Goal: Understand process/instructions: Learn how to perform a task or action

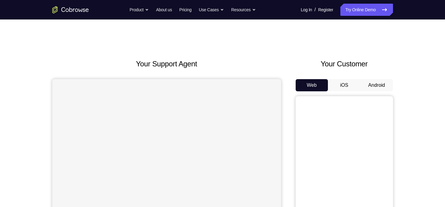
click at [379, 84] on button "Android" at bounding box center [377, 85] width 33 height 12
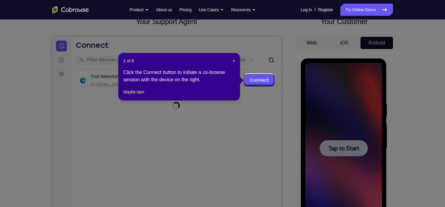
scroll to position [44, 0]
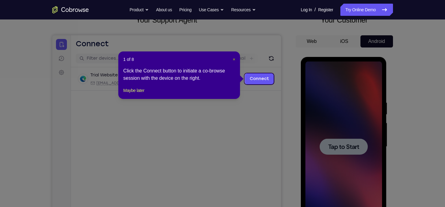
click at [234, 60] on span "×" at bounding box center [234, 59] width 2 height 5
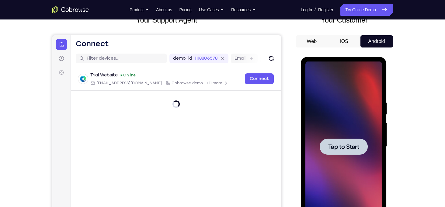
click at [344, 144] on span "Tap to Start" at bounding box center [343, 147] width 31 height 6
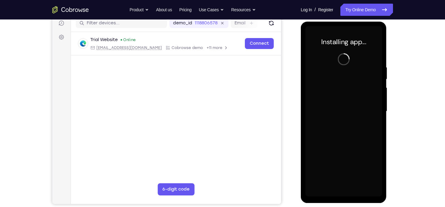
scroll to position [85, 0]
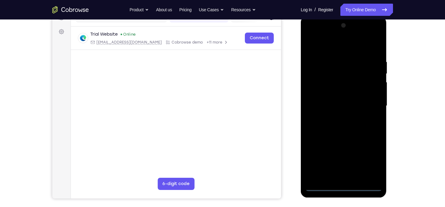
click at [344, 188] on div at bounding box center [344, 106] width 77 height 170
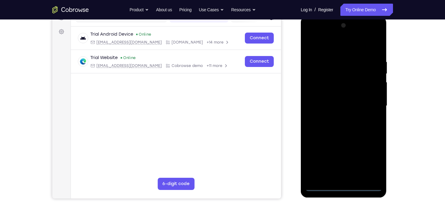
click at [372, 162] on div at bounding box center [344, 106] width 77 height 170
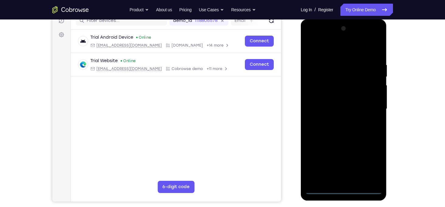
scroll to position [82, 0]
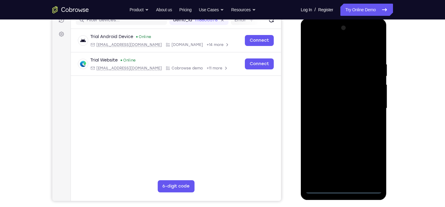
click at [327, 46] on div at bounding box center [344, 108] width 77 height 170
click at [369, 103] on div at bounding box center [344, 108] width 77 height 170
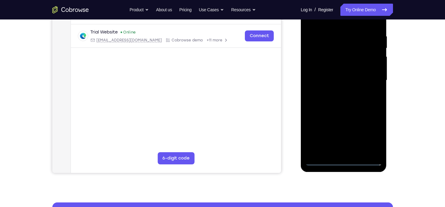
scroll to position [112, 0]
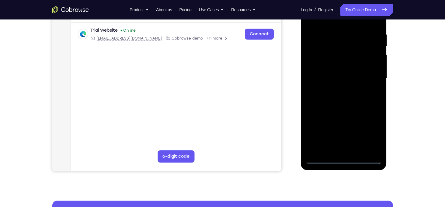
click at [337, 151] on div at bounding box center [344, 78] width 77 height 170
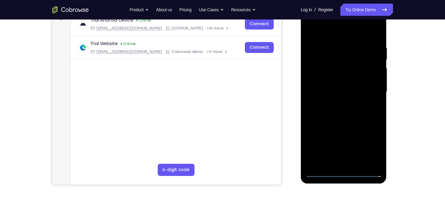
scroll to position [98, 0]
click at [341, 81] on div at bounding box center [344, 92] width 77 height 170
click at [333, 91] on div at bounding box center [344, 92] width 77 height 170
click at [348, 103] on div at bounding box center [344, 92] width 77 height 170
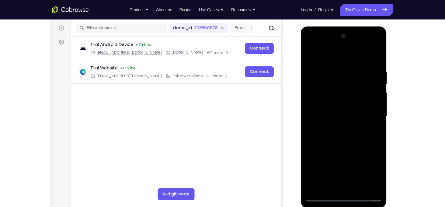
scroll to position [83, 0]
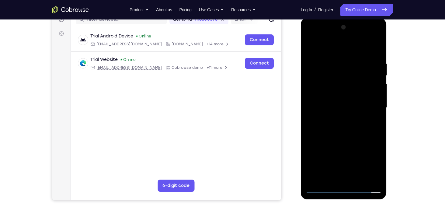
click at [371, 51] on div at bounding box center [344, 108] width 77 height 170
click at [370, 46] on div at bounding box center [344, 108] width 77 height 170
click at [346, 94] on div at bounding box center [344, 108] width 77 height 170
click at [379, 48] on div at bounding box center [344, 108] width 77 height 170
click at [313, 47] on div at bounding box center [344, 108] width 77 height 170
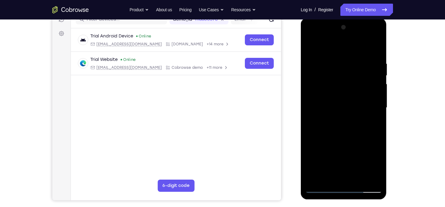
click at [328, 75] on div at bounding box center [344, 108] width 77 height 170
click at [320, 131] on div at bounding box center [344, 108] width 77 height 170
click at [379, 98] on div at bounding box center [344, 108] width 77 height 170
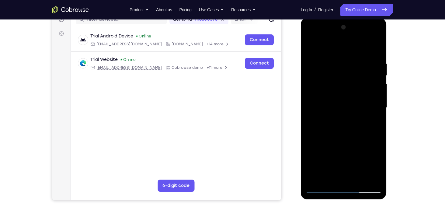
click at [379, 98] on div at bounding box center [344, 108] width 77 height 170
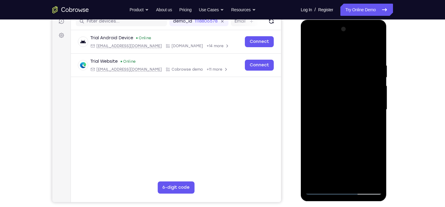
scroll to position [81, 0]
click at [310, 47] on div at bounding box center [344, 109] width 77 height 170
click at [347, 121] on div at bounding box center [344, 109] width 77 height 170
click at [379, 99] on div at bounding box center [344, 109] width 77 height 170
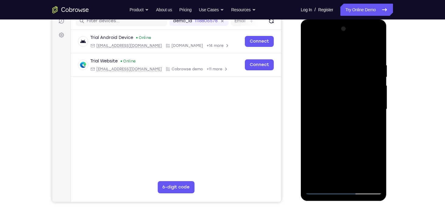
click at [379, 99] on div at bounding box center [344, 109] width 77 height 170
click at [310, 99] on div at bounding box center [344, 109] width 77 height 170
click at [378, 100] on div at bounding box center [344, 109] width 77 height 170
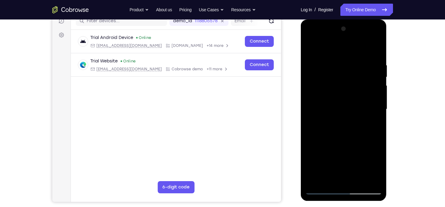
click at [313, 48] on div at bounding box center [344, 109] width 77 height 170
click at [369, 136] on div at bounding box center [344, 109] width 77 height 170
click at [378, 113] on div at bounding box center [344, 109] width 77 height 170
click at [311, 47] on div at bounding box center [344, 109] width 77 height 170
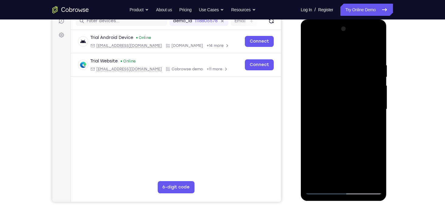
click at [337, 82] on div at bounding box center [344, 109] width 77 height 170
click at [318, 67] on div at bounding box center [344, 109] width 77 height 170
click at [378, 107] on div at bounding box center [344, 109] width 77 height 170
click at [375, 53] on div at bounding box center [344, 109] width 77 height 170
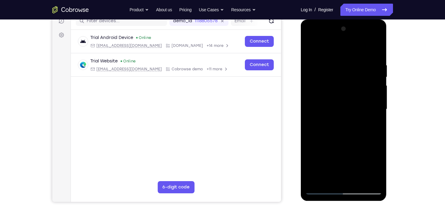
click at [316, 63] on div at bounding box center [344, 109] width 77 height 170
click at [366, 97] on div at bounding box center [344, 109] width 77 height 170
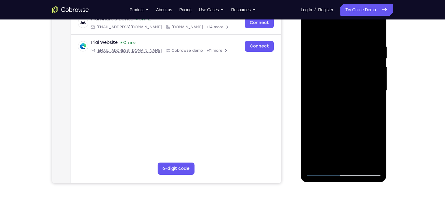
scroll to position [100, 0]
click at [376, 35] on div at bounding box center [344, 91] width 77 height 170
click at [318, 167] on div at bounding box center [344, 91] width 77 height 170
click at [356, 49] on div at bounding box center [344, 91] width 77 height 170
click at [377, 84] on div at bounding box center [344, 91] width 77 height 170
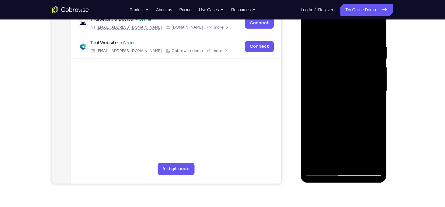
click at [377, 84] on div at bounding box center [344, 91] width 77 height 170
click at [315, 86] on div at bounding box center [344, 91] width 77 height 170
click at [372, 86] on div at bounding box center [344, 91] width 77 height 170
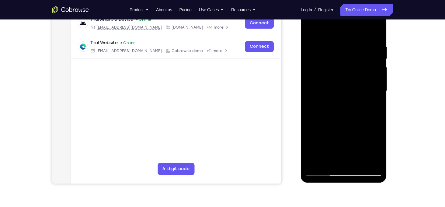
click at [372, 86] on div at bounding box center [344, 91] width 77 height 170
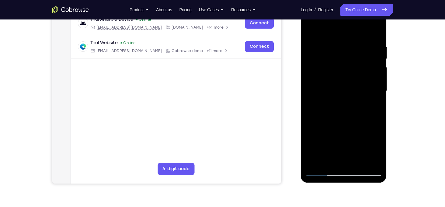
click at [372, 86] on div at bounding box center [344, 91] width 77 height 170
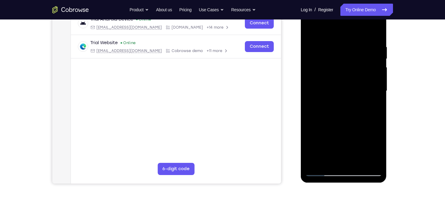
click at [372, 86] on div at bounding box center [344, 91] width 77 height 170
click at [321, 90] on div at bounding box center [344, 91] width 77 height 170
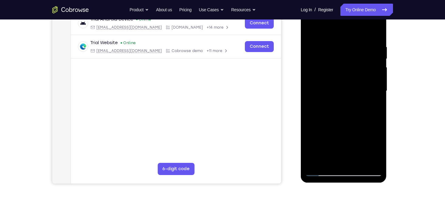
click at [360, 52] on div at bounding box center [344, 91] width 77 height 170
click at [371, 54] on div at bounding box center [344, 91] width 77 height 170
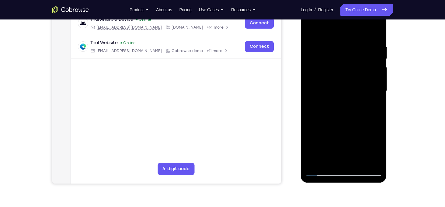
click at [371, 54] on div at bounding box center [344, 91] width 77 height 170
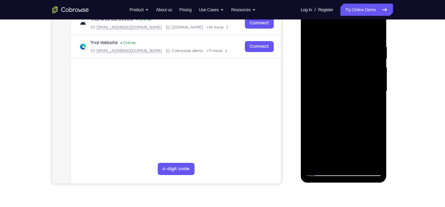
click at [371, 54] on div at bounding box center [344, 91] width 77 height 170
click at [378, 62] on div at bounding box center [344, 91] width 77 height 170
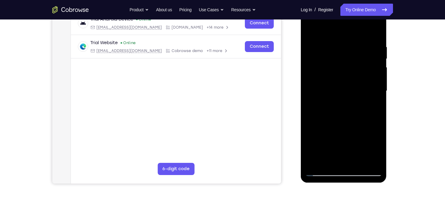
click at [378, 62] on div at bounding box center [344, 91] width 77 height 170
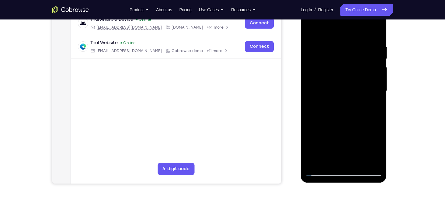
click at [378, 62] on div at bounding box center [344, 91] width 77 height 170
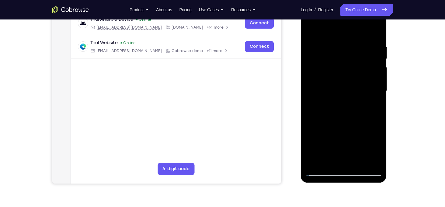
click at [378, 62] on div at bounding box center [344, 91] width 77 height 170
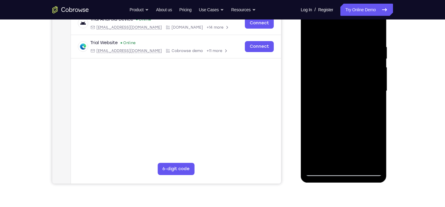
click at [378, 62] on div at bounding box center [344, 91] width 77 height 170
click at [376, 34] on div at bounding box center [344, 91] width 77 height 170
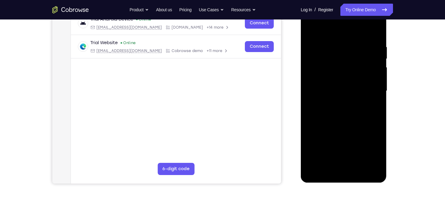
click at [376, 31] on div at bounding box center [344, 91] width 77 height 170
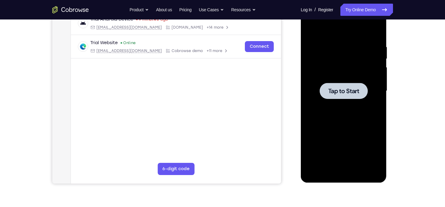
click at [356, 96] on div at bounding box center [344, 91] width 48 height 16
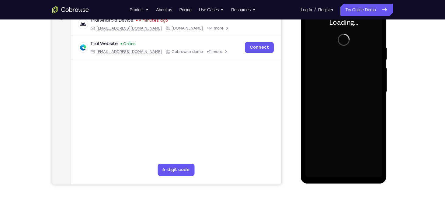
scroll to position [98, 0]
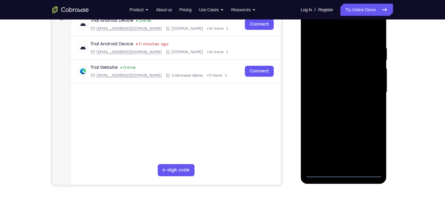
click at [342, 173] on div at bounding box center [344, 92] width 77 height 170
click at [372, 149] on div at bounding box center [344, 92] width 77 height 170
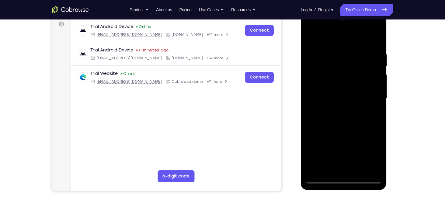
click at [322, 40] on div at bounding box center [344, 98] width 77 height 170
click at [371, 96] on div at bounding box center [344, 98] width 77 height 170
click at [337, 110] on div at bounding box center [344, 98] width 77 height 170
click at [338, 96] on div at bounding box center [344, 98] width 77 height 170
click at [332, 88] on div at bounding box center [344, 98] width 77 height 170
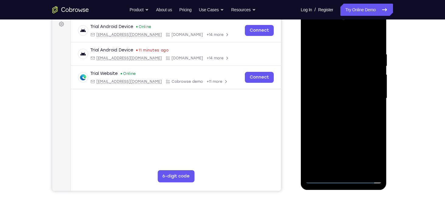
click at [336, 96] on div at bounding box center [344, 98] width 77 height 170
click at [348, 118] on div at bounding box center [344, 98] width 77 height 170
click at [350, 118] on div at bounding box center [344, 98] width 77 height 170
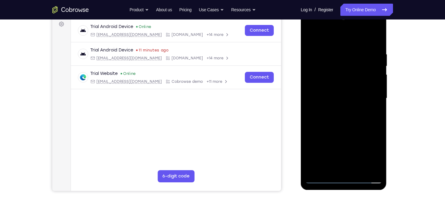
click at [350, 118] on div at bounding box center [344, 98] width 77 height 170
click at [358, 116] on div at bounding box center [344, 98] width 77 height 170
click at [352, 53] on div at bounding box center [344, 98] width 77 height 170
click at [364, 84] on div at bounding box center [344, 98] width 77 height 170
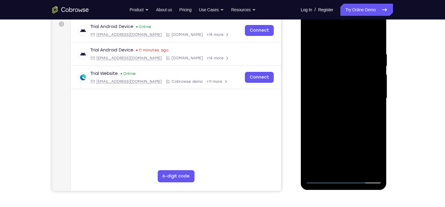
click at [364, 84] on div at bounding box center [344, 98] width 77 height 170
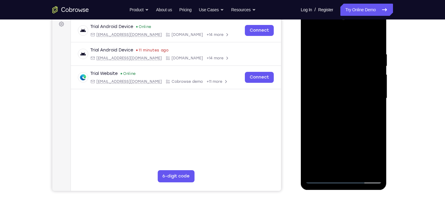
click at [364, 84] on div at bounding box center [344, 98] width 77 height 170
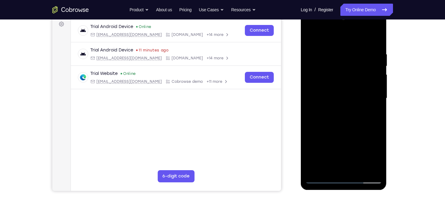
click at [376, 89] on div at bounding box center [344, 98] width 77 height 170
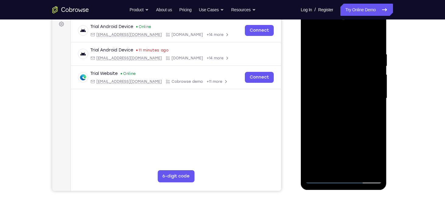
click at [376, 89] on div at bounding box center [344, 98] width 77 height 170
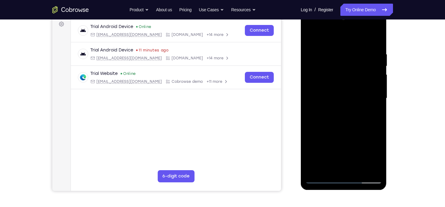
click at [376, 89] on div at bounding box center [344, 98] width 77 height 170
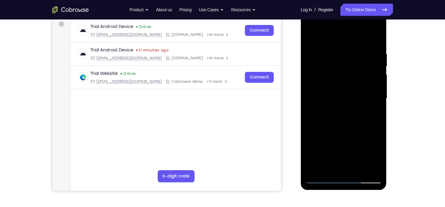
click at [376, 89] on div at bounding box center [344, 98] width 77 height 170
click at [310, 99] on div at bounding box center [344, 98] width 77 height 170
click at [374, 93] on div at bounding box center [344, 98] width 77 height 170
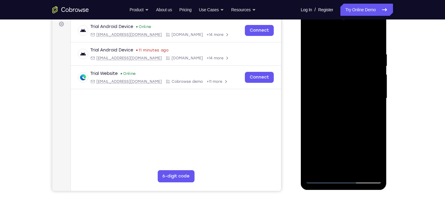
click at [374, 93] on div at bounding box center [344, 98] width 77 height 170
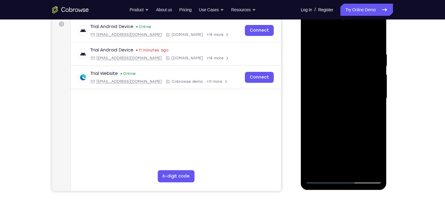
click at [374, 93] on div at bounding box center [344, 98] width 77 height 170
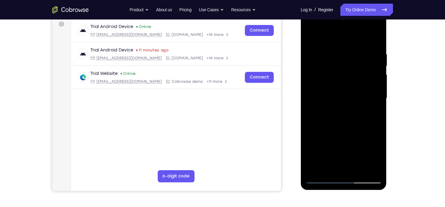
click at [374, 93] on div at bounding box center [344, 98] width 77 height 170
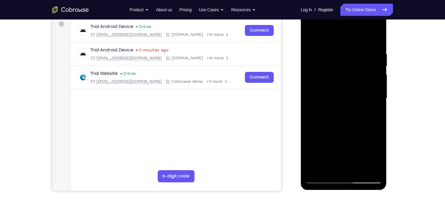
click at [374, 93] on div at bounding box center [344, 98] width 77 height 170
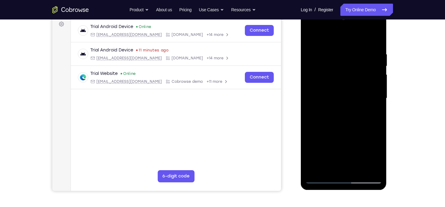
click at [374, 93] on div at bounding box center [344, 98] width 77 height 170
click at [376, 41] on div at bounding box center [344, 98] width 77 height 170
click at [350, 123] on div at bounding box center [344, 98] width 77 height 170
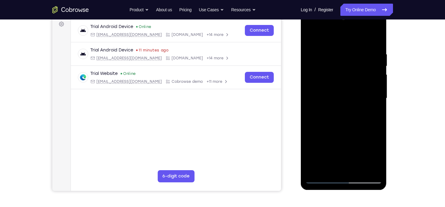
drag, startPoint x: 361, startPoint y: 79, endPoint x: 364, endPoint y: 160, distance: 81.6
click at [364, 160] on div at bounding box center [344, 98] width 77 height 170
click at [337, 51] on div at bounding box center [344, 98] width 77 height 170
click at [376, 38] on div at bounding box center [344, 98] width 77 height 170
click at [360, 169] on div at bounding box center [344, 98] width 77 height 170
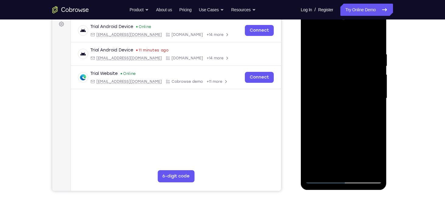
click at [347, 133] on div at bounding box center [344, 98] width 77 height 170
click at [315, 37] on div at bounding box center [344, 98] width 77 height 170
click at [378, 36] on div at bounding box center [344, 98] width 77 height 170
click at [366, 53] on div at bounding box center [344, 98] width 77 height 170
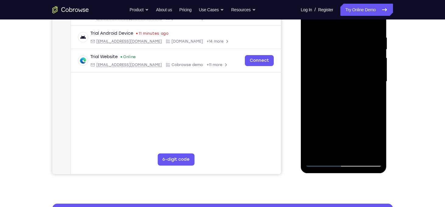
scroll to position [110, 0]
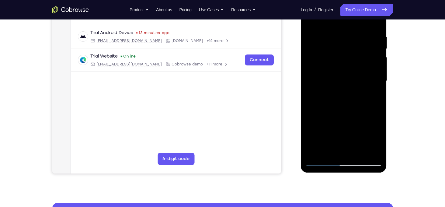
drag, startPoint x: 346, startPoint y: 115, endPoint x: 344, endPoint y: 95, distance: 19.8
click at [344, 95] on div at bounding box center [344, 81] width 77 height 170
drag, startPoint x: 349, startPoint y: 118, endPoint x: 349, endPoint y: 102, distance: 16.7
click at [349, 102] on div at bounding box center [344, 81] width 77 height 170
click at [338, 86] on div at bounding box center [344, 81] width 77 height 170
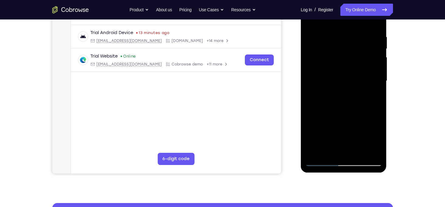
drag, startPoint x: 331, startPoint y: 94, endPoint x: 329, endPoint y: 126, distance: 31.7
click at [329, 126] on div at bounding box center [344, 81] width 77 height 170
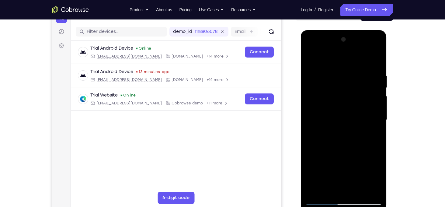
scroll to position [70, 0]
click at [310, 58] on div at bounding box center [344, 120] width 77 height 170
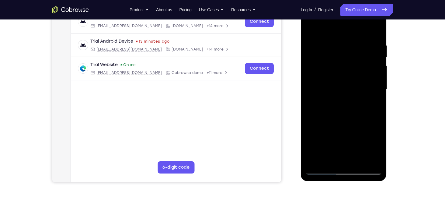
scroll to position [106, 0]
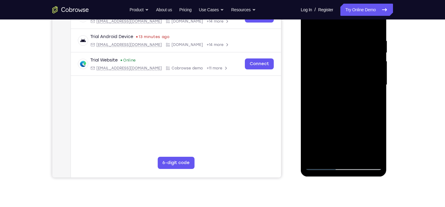
drag, startPoint x: 341, startPoint y: 126, endPoint x: 342, endPoint y: 93, distance: 33.2
click at [342, 93] on div at bounding box center [344, 85] width 77 height 170
drag, startPoint x: 351, startPoint y: 123, endPoint x: 352, endPoint y: 85, distance: 38.7
click at [352, 85] on div at bounding box center [344, 85] width 77 height 170
click at [312, 122] on div at bounding box center [344, 85] width 77 height 170
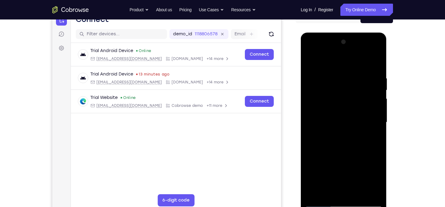
scroll to position [67, 0]
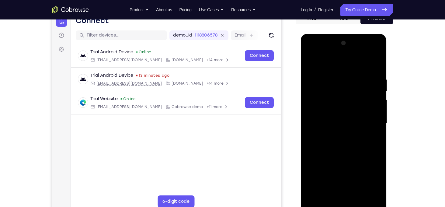
drag, startPoint x: 339, startPoint y: 85, endPoint x: 335, endPoint y: 129, distance: 43.8
click at [335, 129] on div at bounding box center [344, 123] width 77 height 170
click at [320, 81] on div at bounding box center [344, 123] width 77 height 170
click at [346, 85] on div at bounding box center [344, 123] width 77 height 170
click at [315, 196] on div at bounding box center [344, 123] width 77 height 170
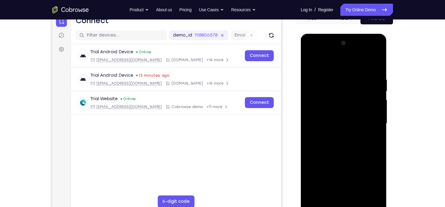
drag, startPoint x: 344, startPoint y: 86, endPoint x: 342, endPoint y: 196, distance: 110.2
click at [342, 196] on div at bounding box center [344, 123] width 77 height 170
